Goal: Transaction & Acquisition: Subscribe to service/newsletter

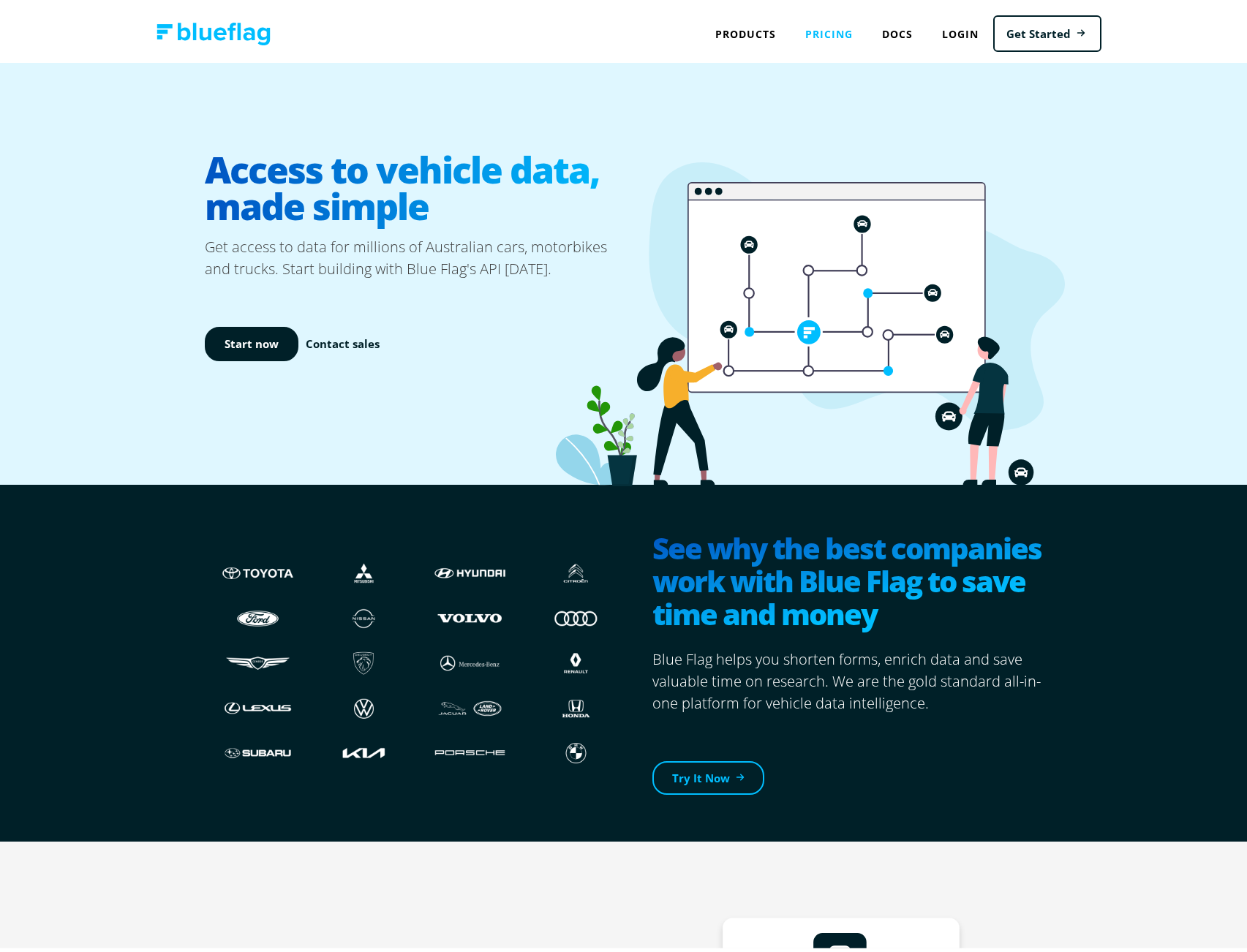
click at [826, 34] on link "Pricing" at bounding box center [829, 30] width 77 height 30
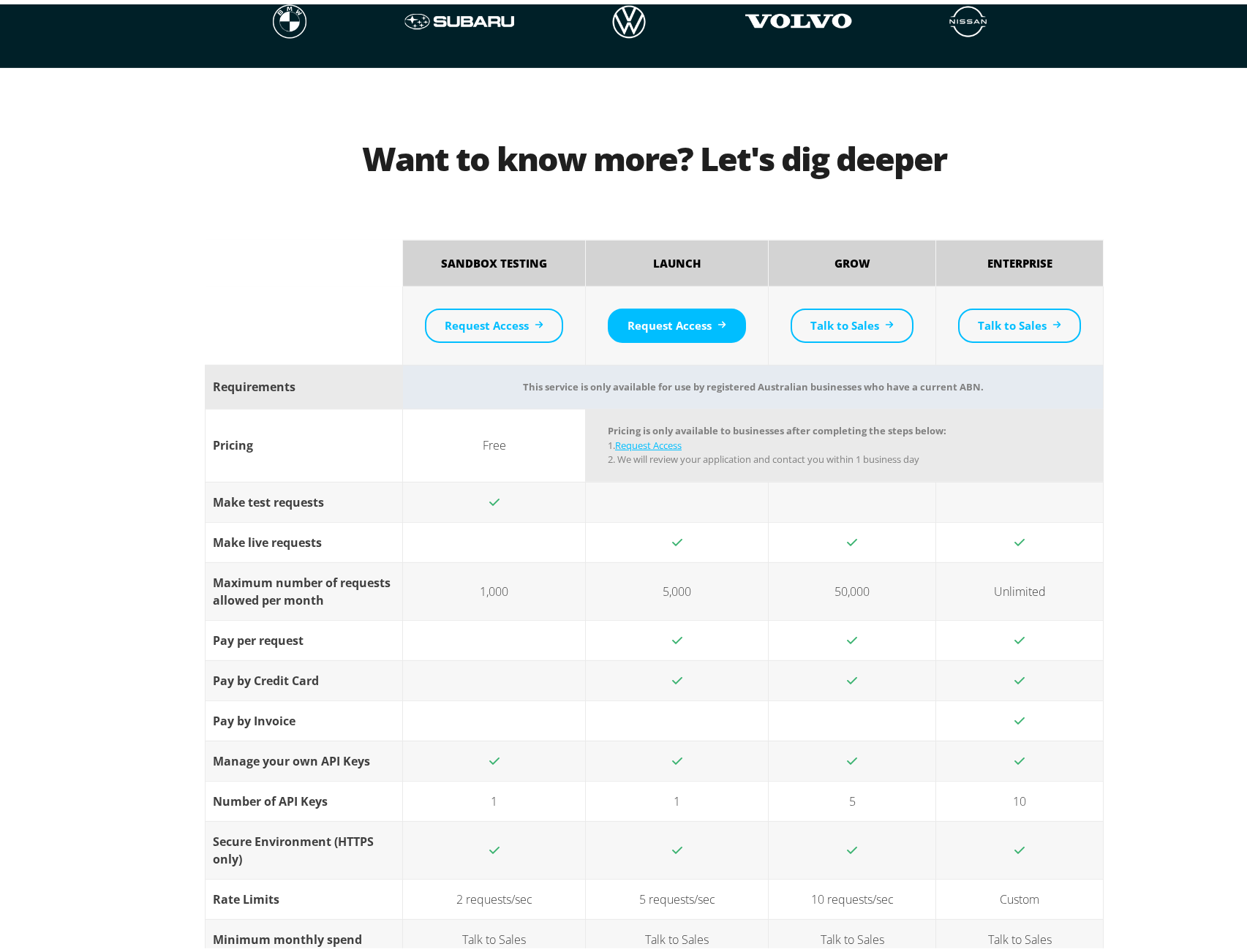
scroll to position [1205, 0]
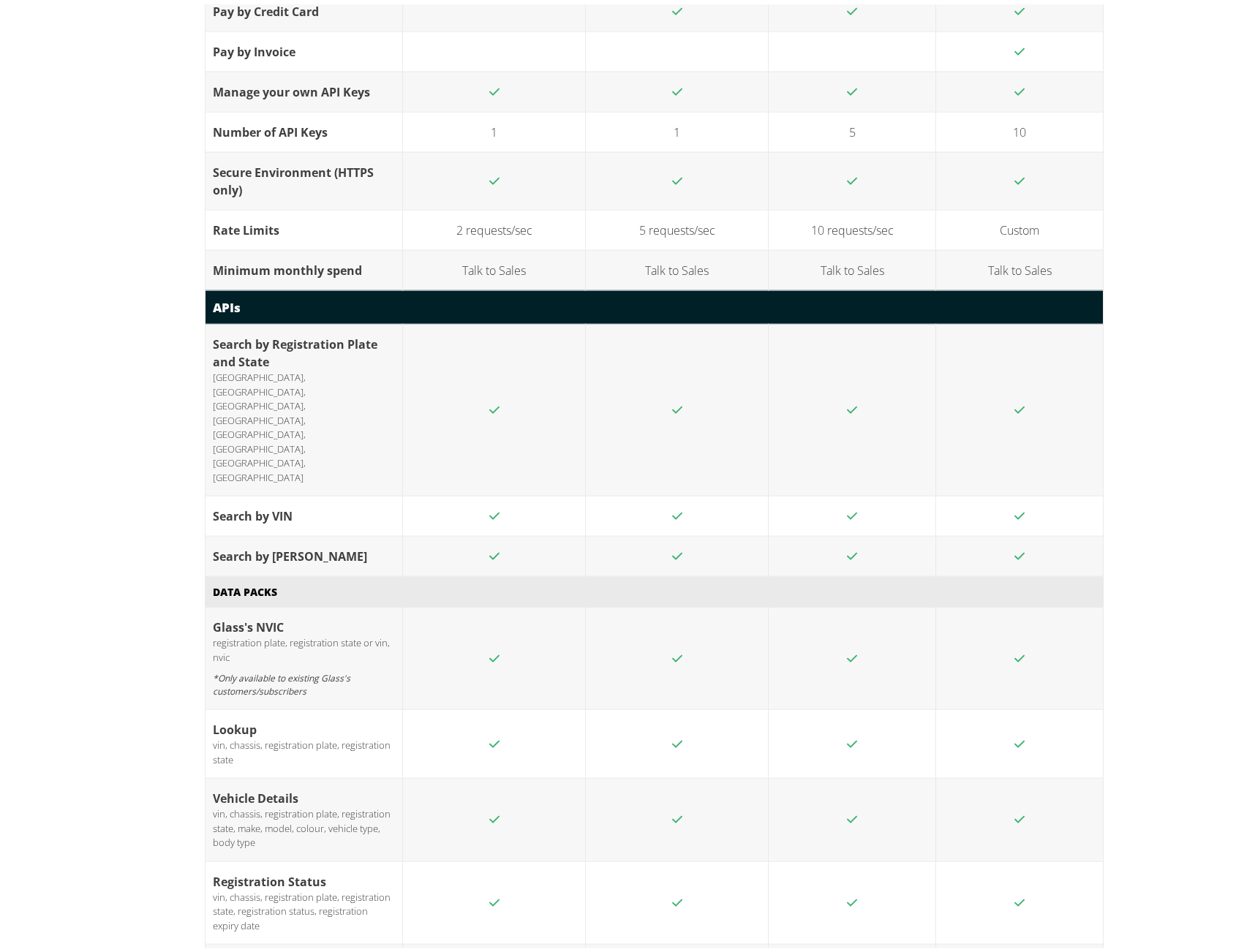
scroll to position [1907, 0]
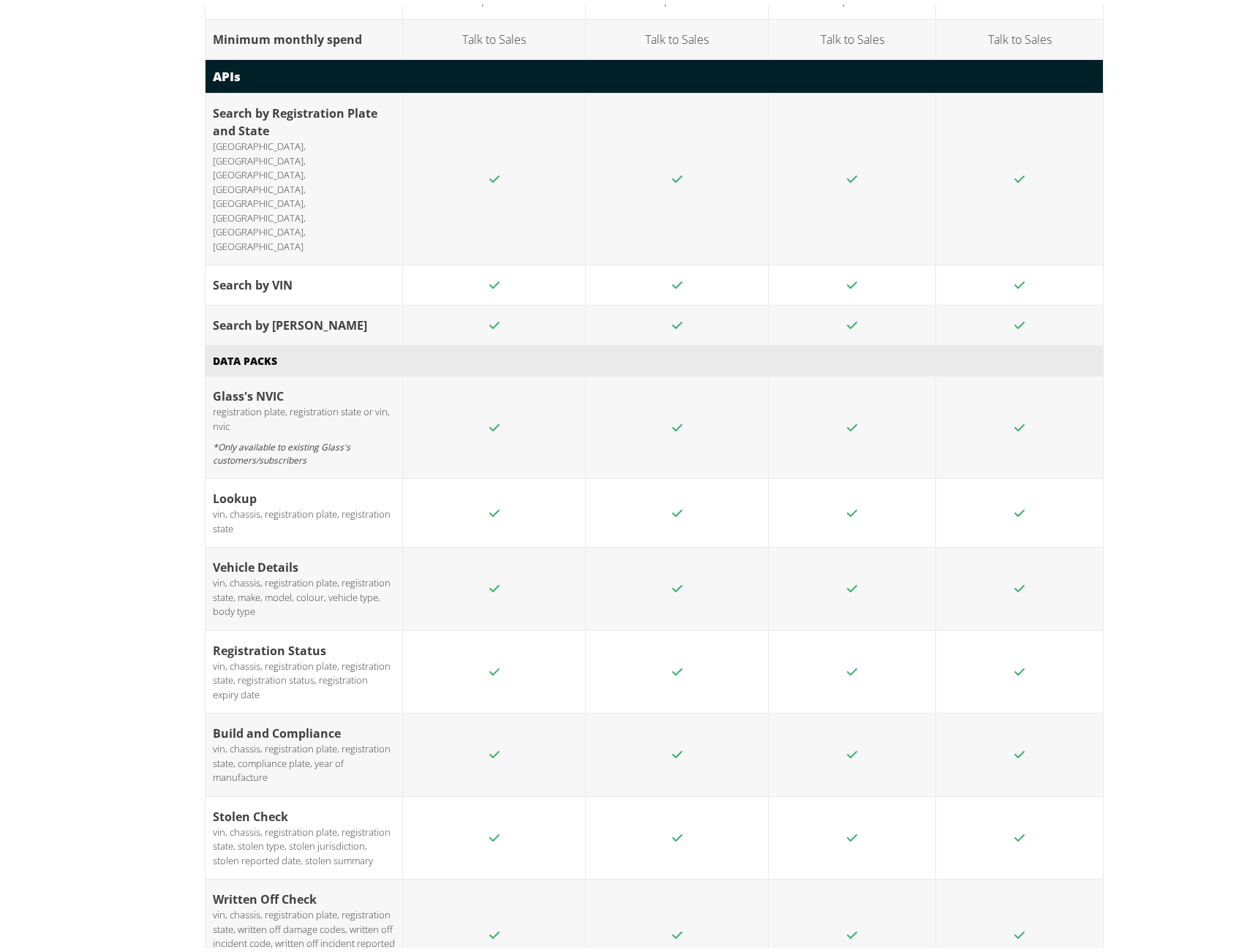
click at [122, 408] on div "Want to know more? Let's dig deeper Sandbox Testing Launch Grow Enterprise Requ…" at bounding box center [629, 342] width 1258 height 2358
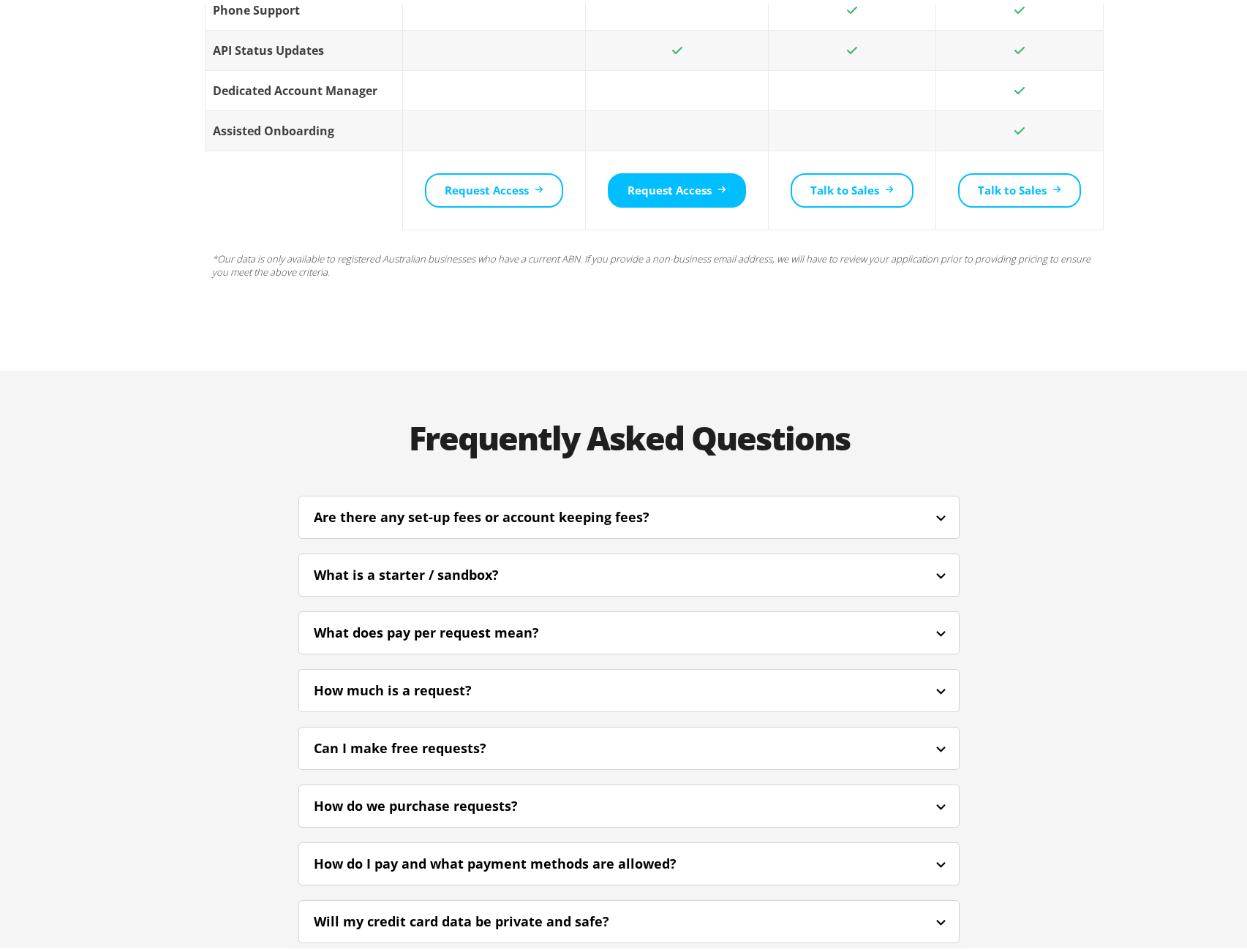
scroll to position [3265, 0]
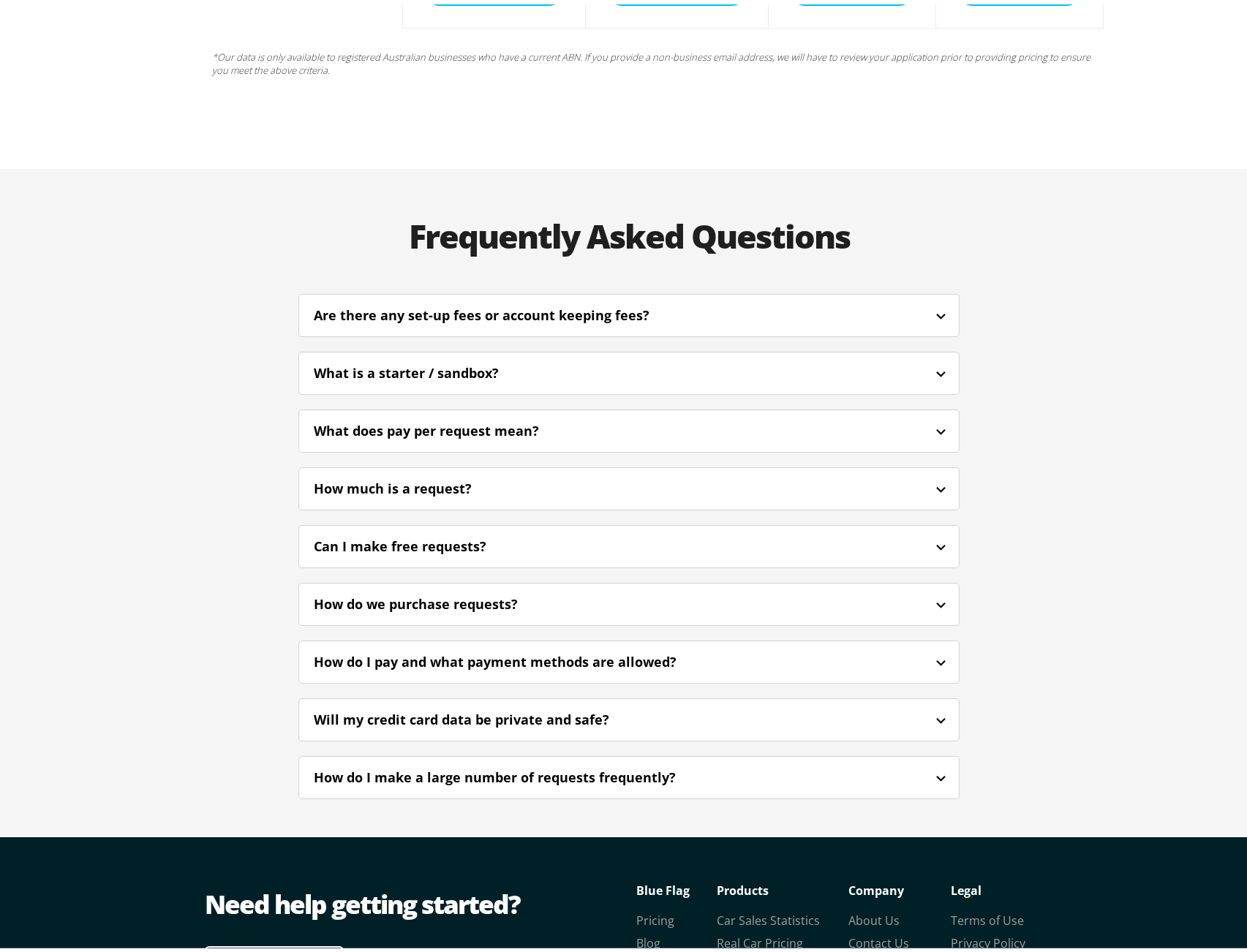
click at [400, 302] on div "Are there any set-up fees or account keeping fees?" at bounding box center [501, 311] width 375 height 19
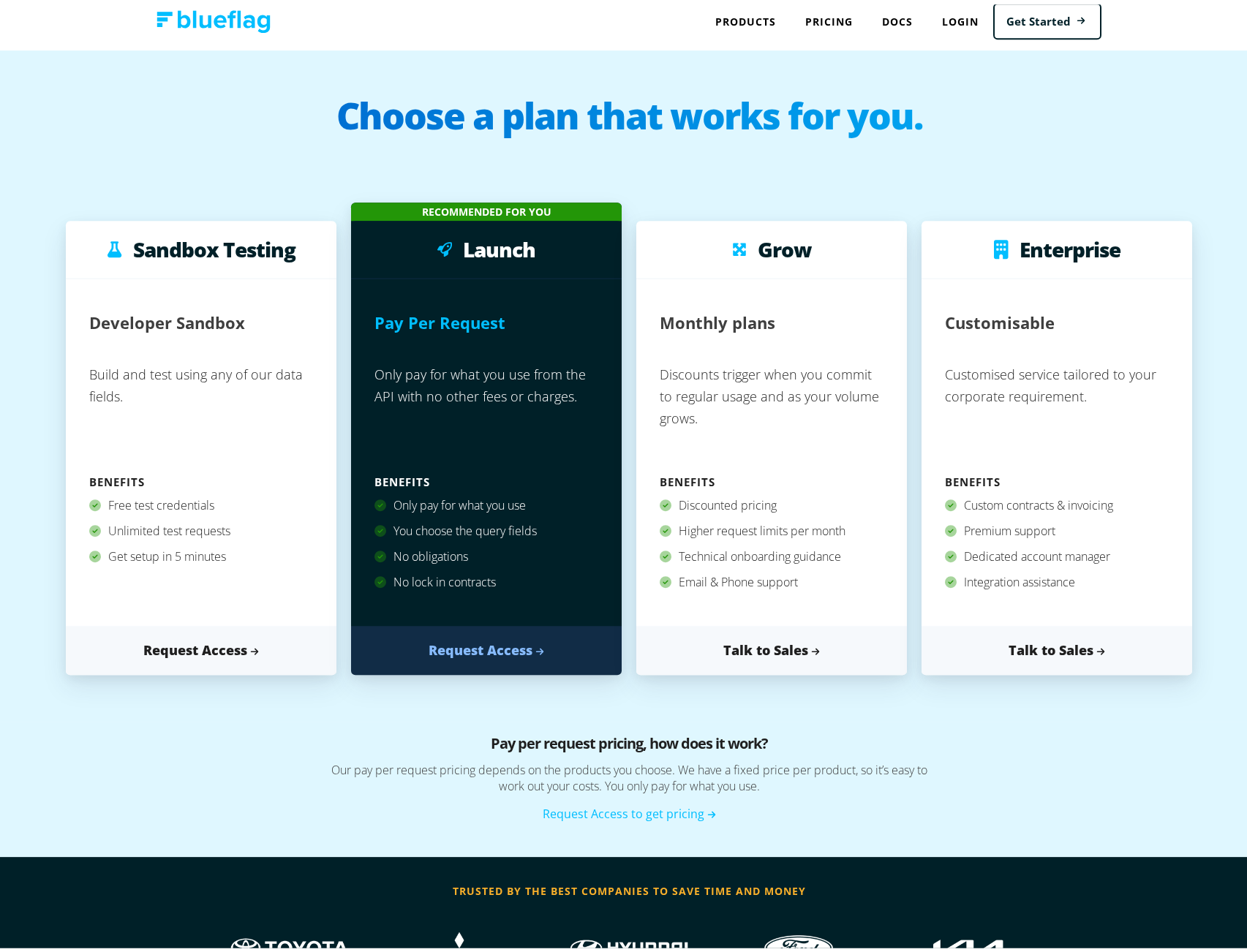
scroll to position [0, 0]
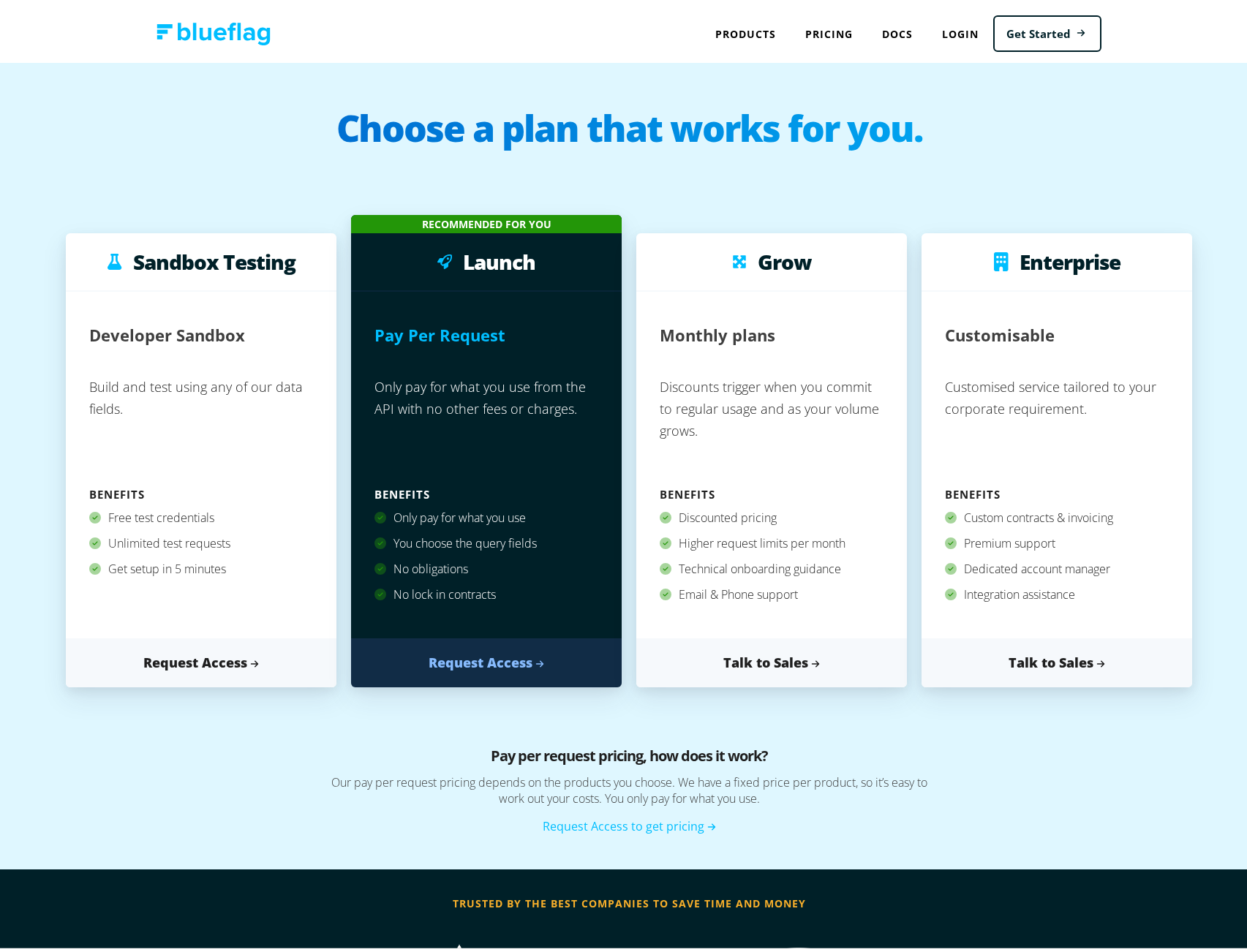
click at [237, 24] on img at bounding box center [213, 30] width 114 height 23
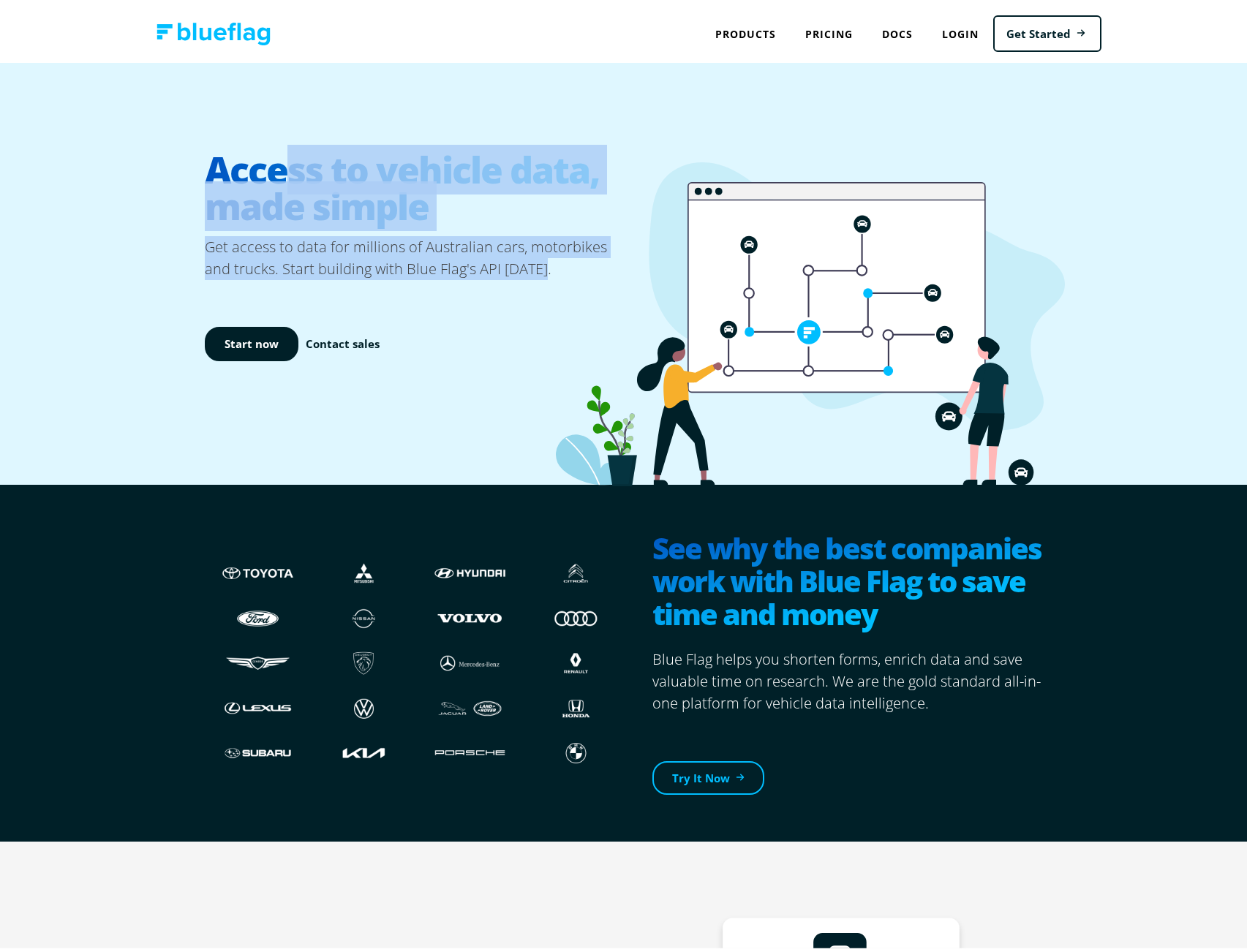
drag, startPoint x: 537, startPoint y: 267, endPoint x: 477, endPoint y: 196, distance: 93.0
click at [295, 173] on div "Access to vehicle data, made simple Get access to data for millions of Australi…" at bounding box center [417, 269] width 424 height 291
click at [549, 209] on h1 "Access to vehicle data, made simple" at bounding box center [417, 183] width 424 height 96
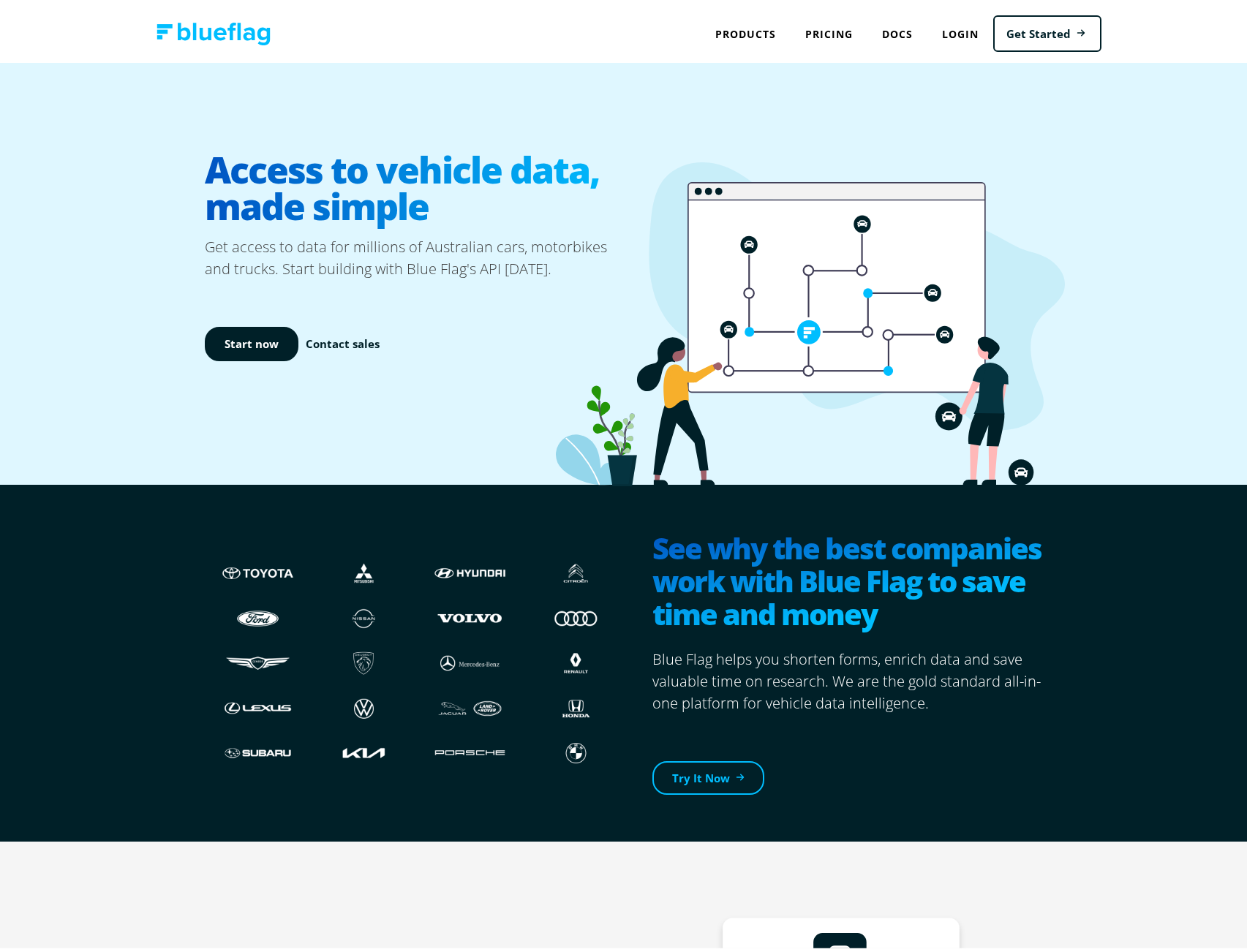
click at [346, 245] on p "Get access to data for millions of Australian cars, motorbikes and trucks. Star…" at bounding box center [417, 253] width 424 height 44
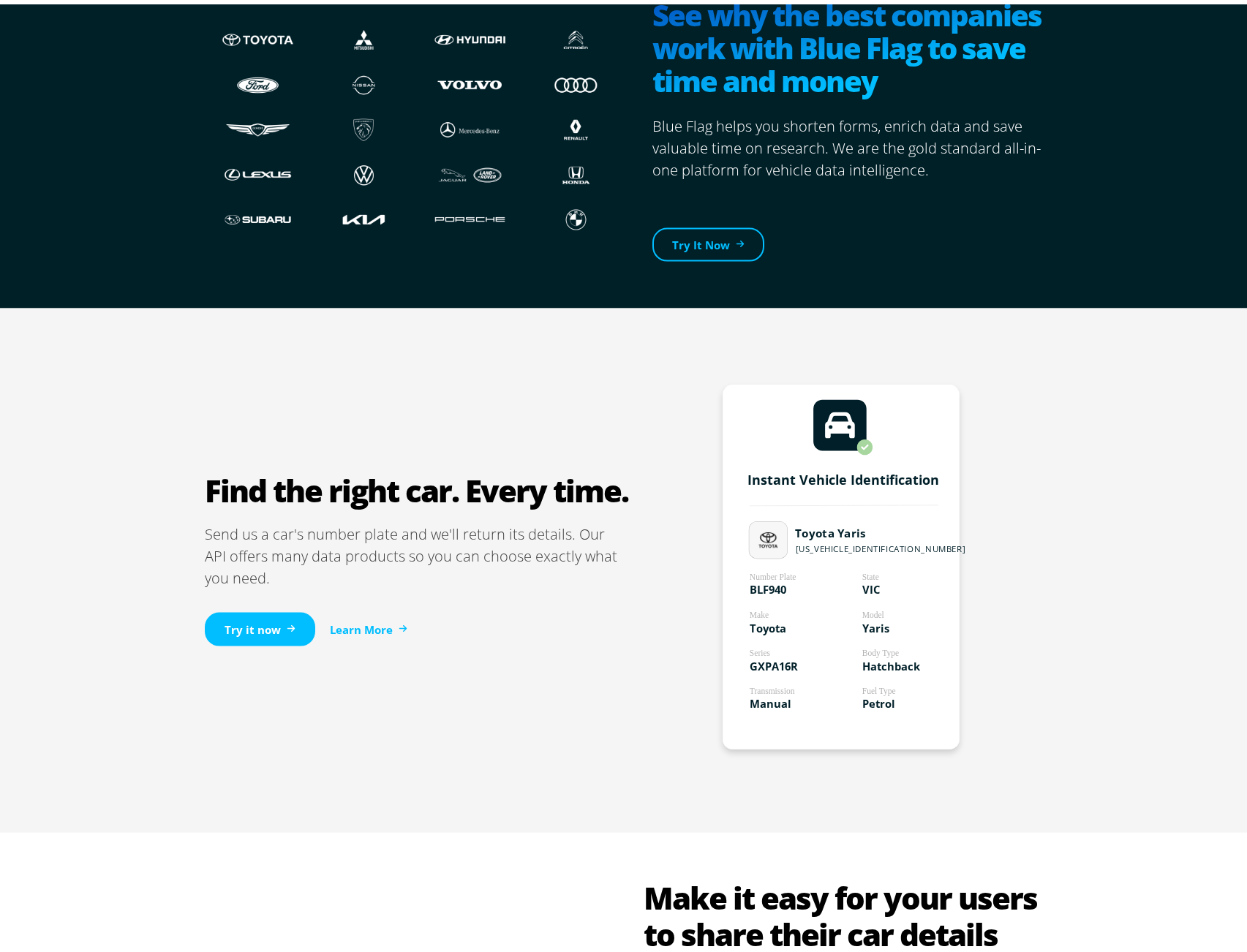
scroll to position [749, 0]
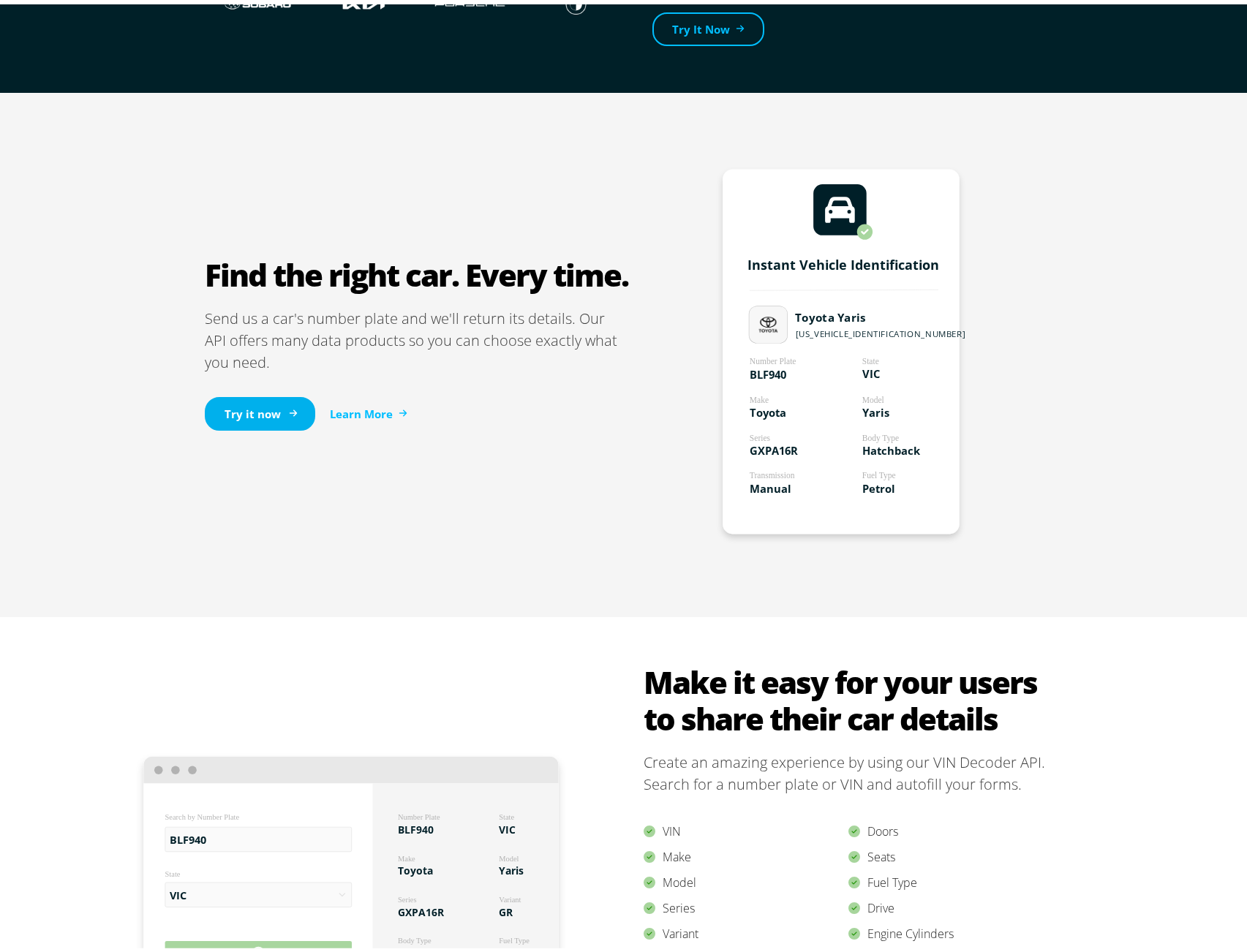
click at [245, 416] on link "Try it now" at bounding box center [259, 410] width 111 height 35
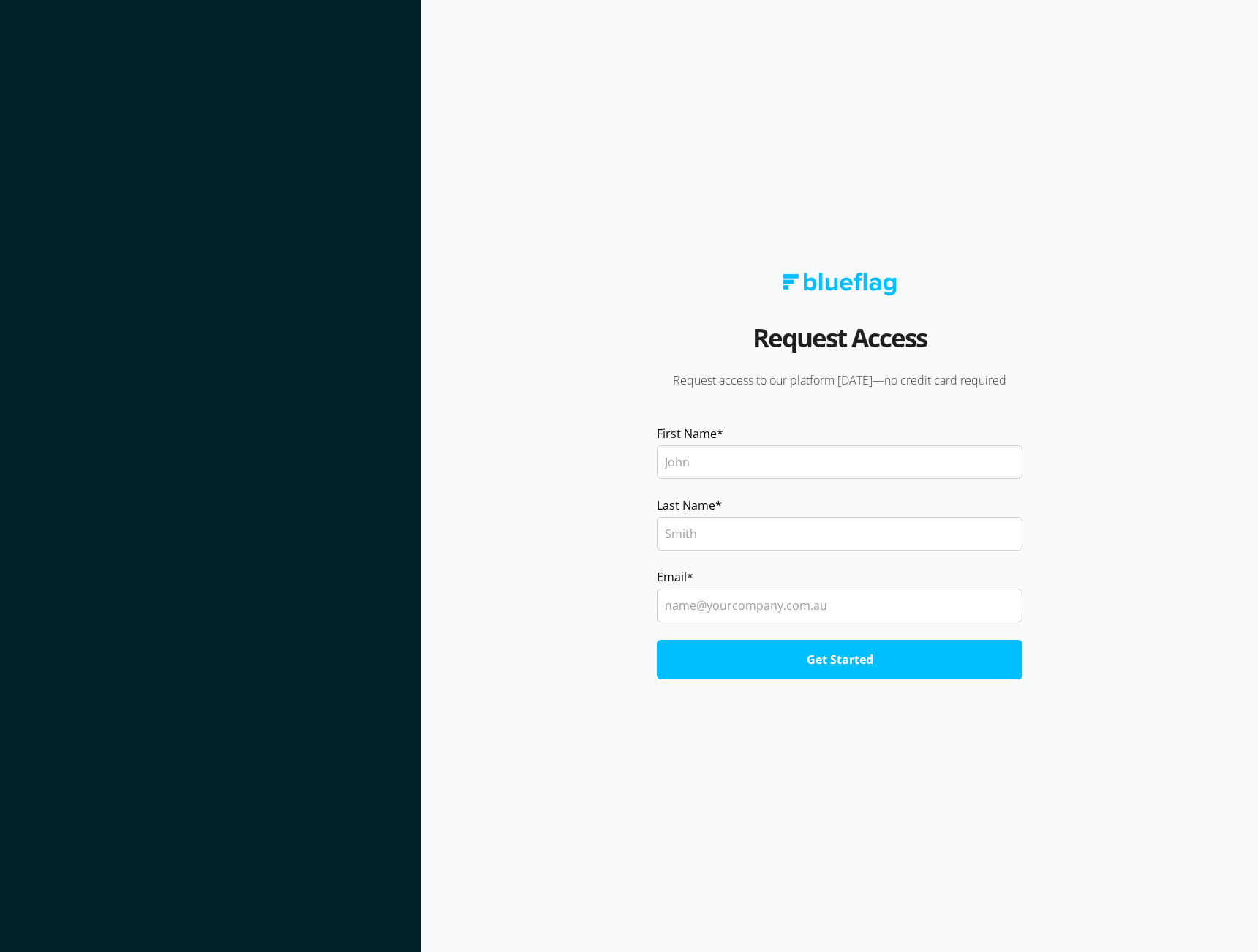
click at [743, 467] on input "First Name *" at bounding box center [840, 462] width 366 height 34
type input "Chris"
type input "Chapman"
type input "chris@clickk.com.au"
click at [657, 640] on input "Get Started" at bounding box center [840, 660] width 366 height 40
